Goal: Find specific page/section: Find specific page/section

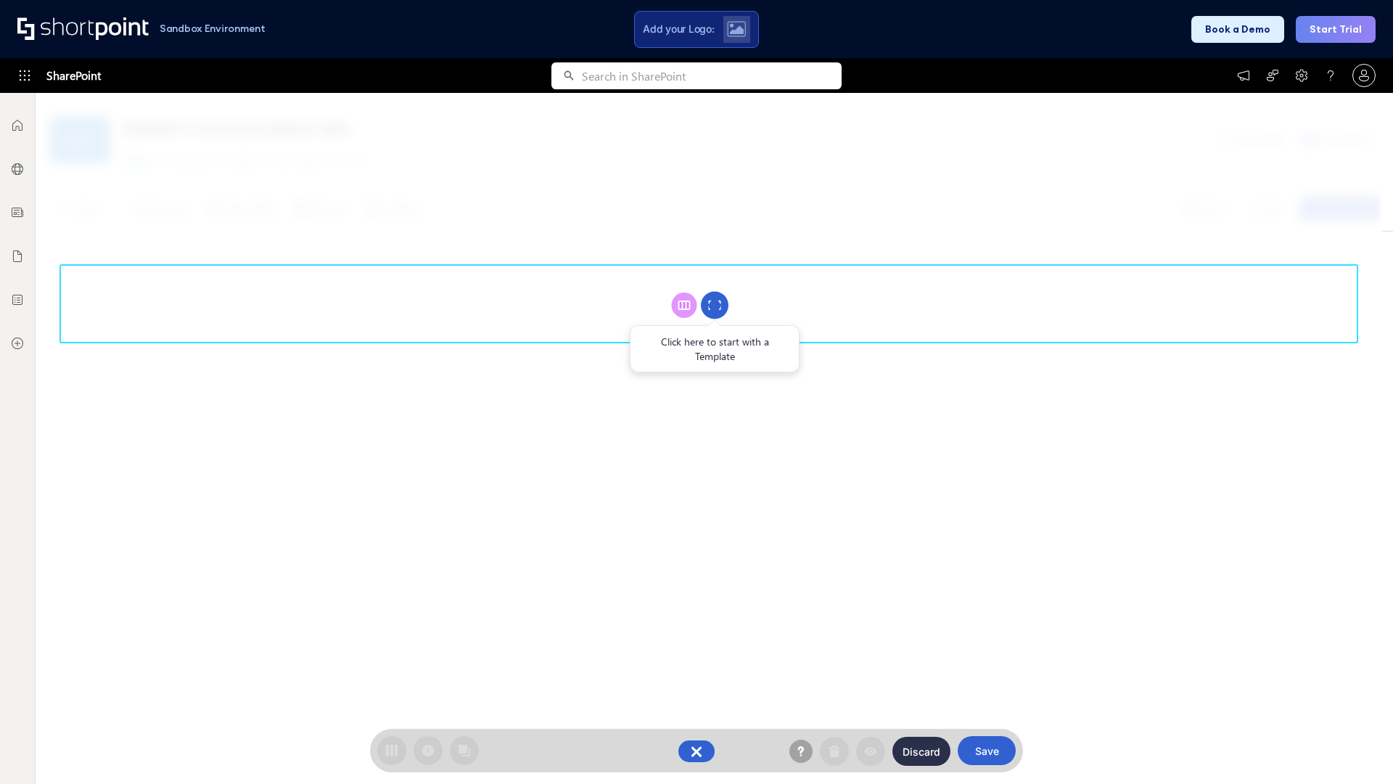
click at [715, 305] on circle at bounding box center [715, 306] width 28 height 28
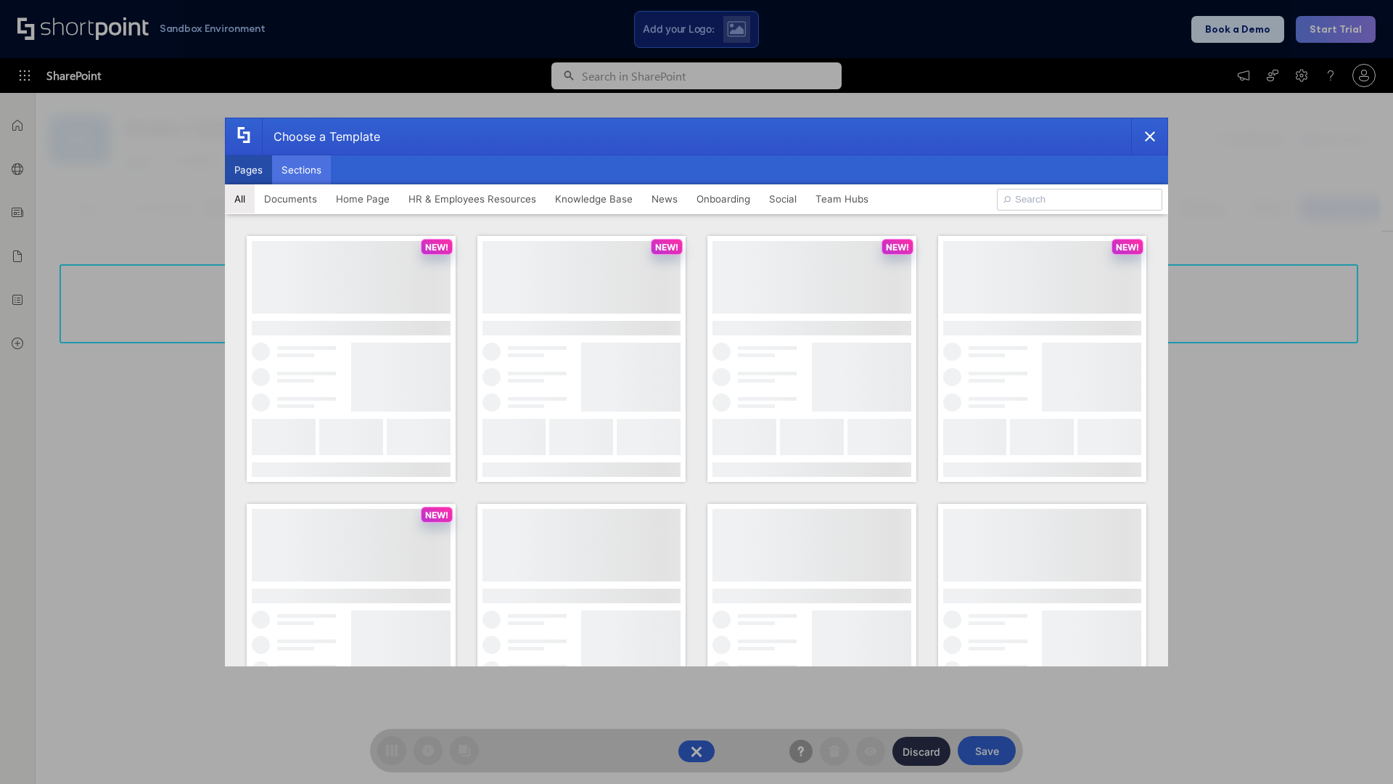
click at [301, 170] on button "Sections" at bounding box center [301, 169] width 59 height 29
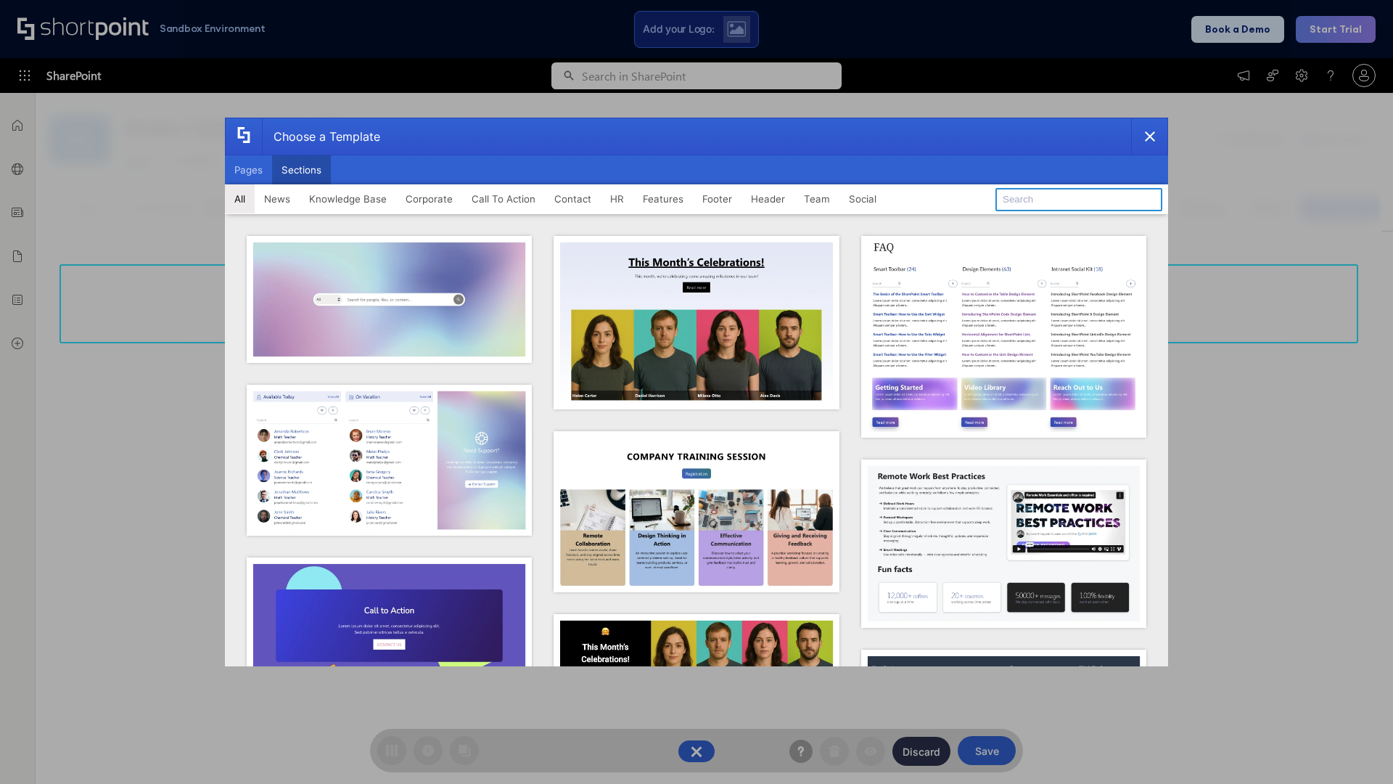
type input "Footer 4"
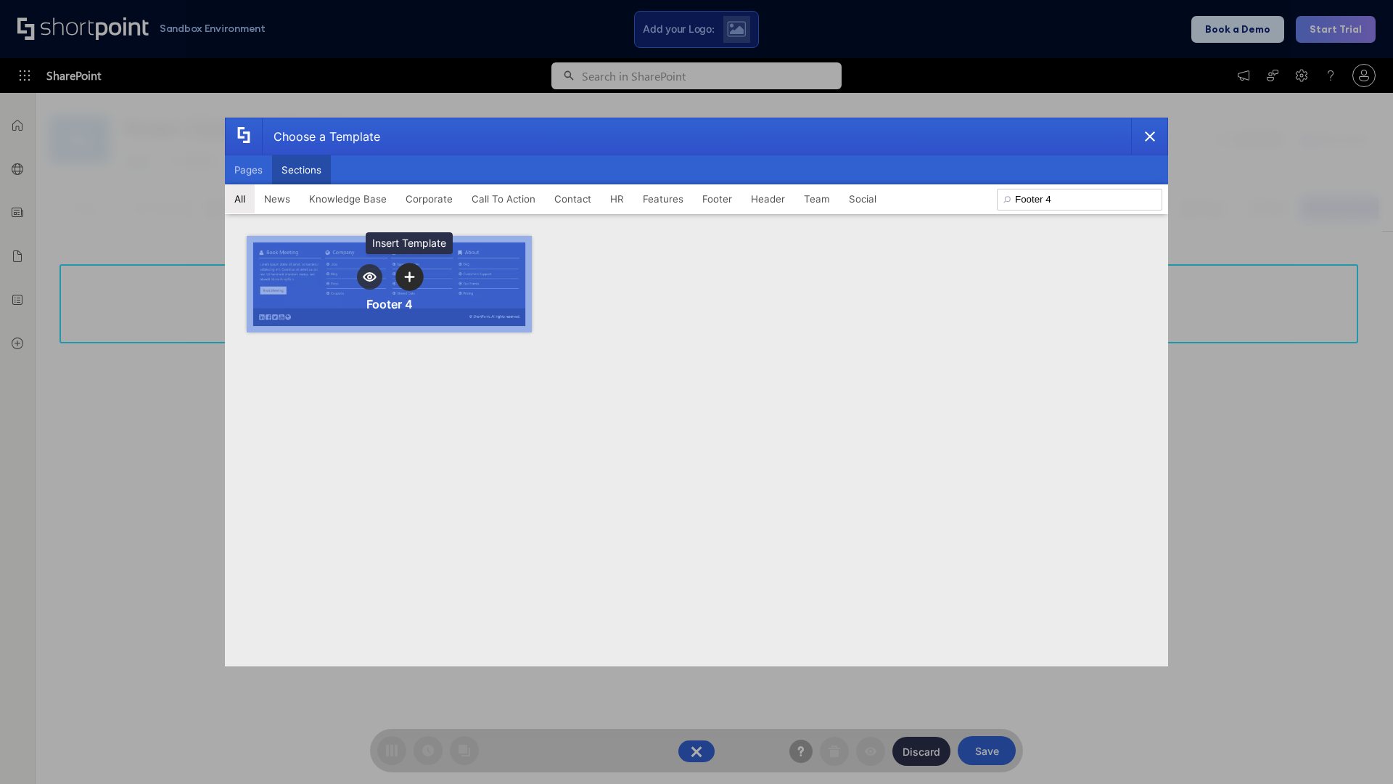
click at [409, 276] on icon "template selector" at bounding box center [409, 276] width 10 height 10
